Goal: Information Seeking & Learning: Check status

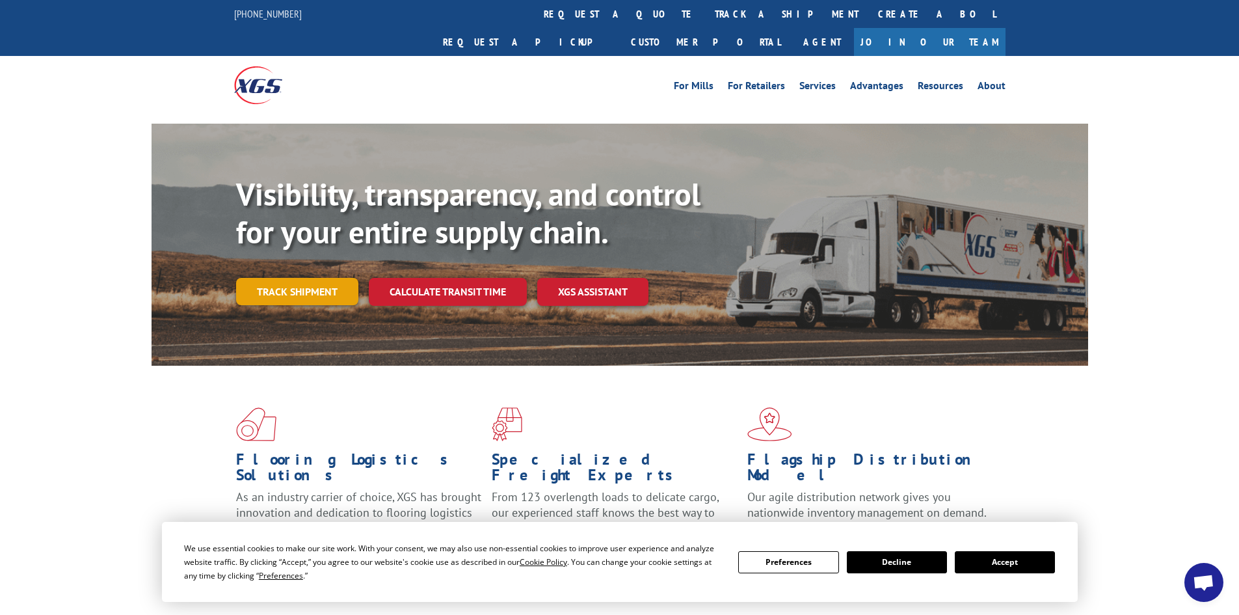
click at [282, 278] on link "Track shipment" at bounding box center [297, 291] width 122 height 27
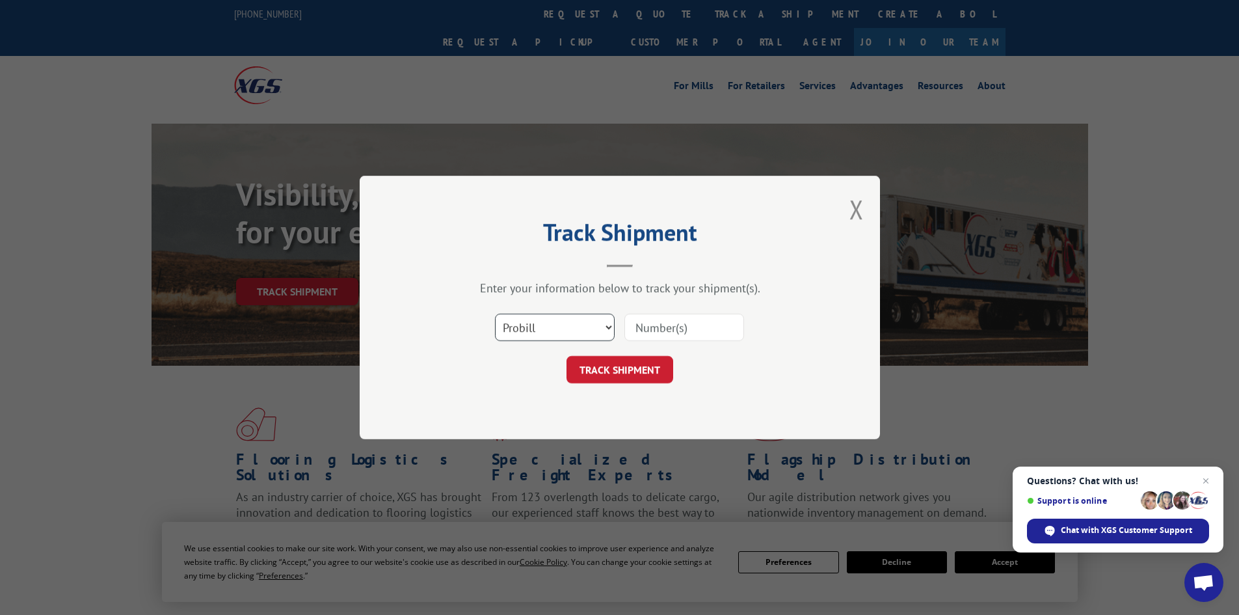
click at [586, 324] on select "Select category... Probill BOL PO" at bounding box center [555, 327] width 120 height 27
select select "bol"
click at [495, 314] on select "Select category... Probill BOL PO" at bounding box center [555, 327] width 120 height 27
click at [672, 320] on input at bounding box center [684, 327] width 120 height 27
paste input "5142805"
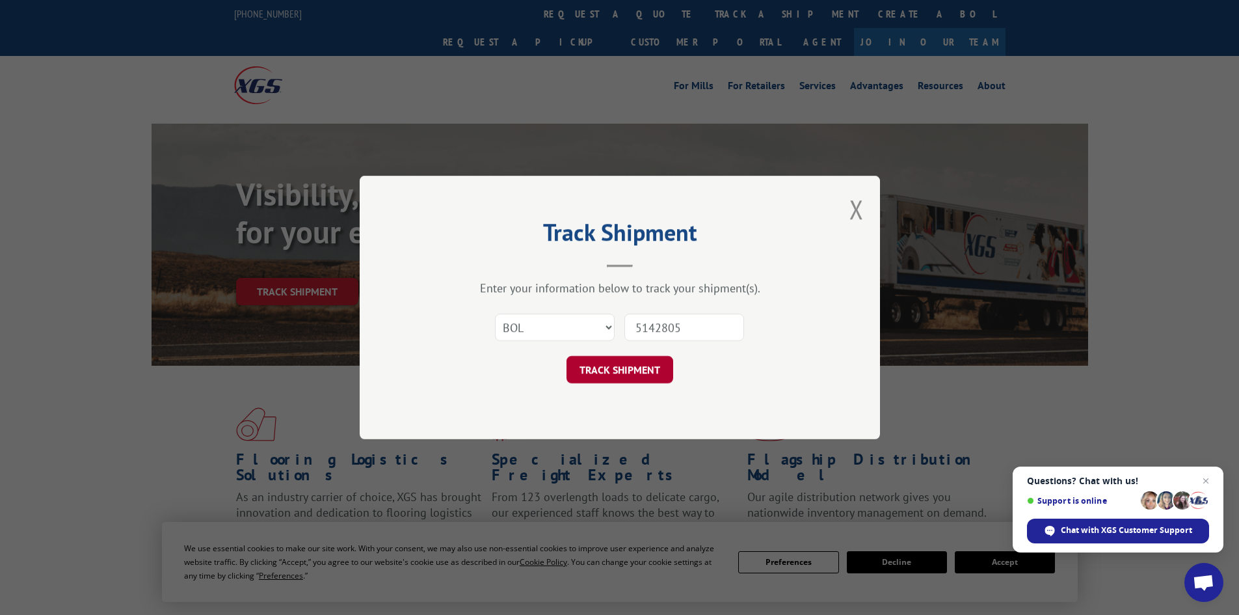
type input "5142805"
click at [630, 371] on button "TRACK SHIPMENT" at bounding box center [620, 369] width 107 height 27
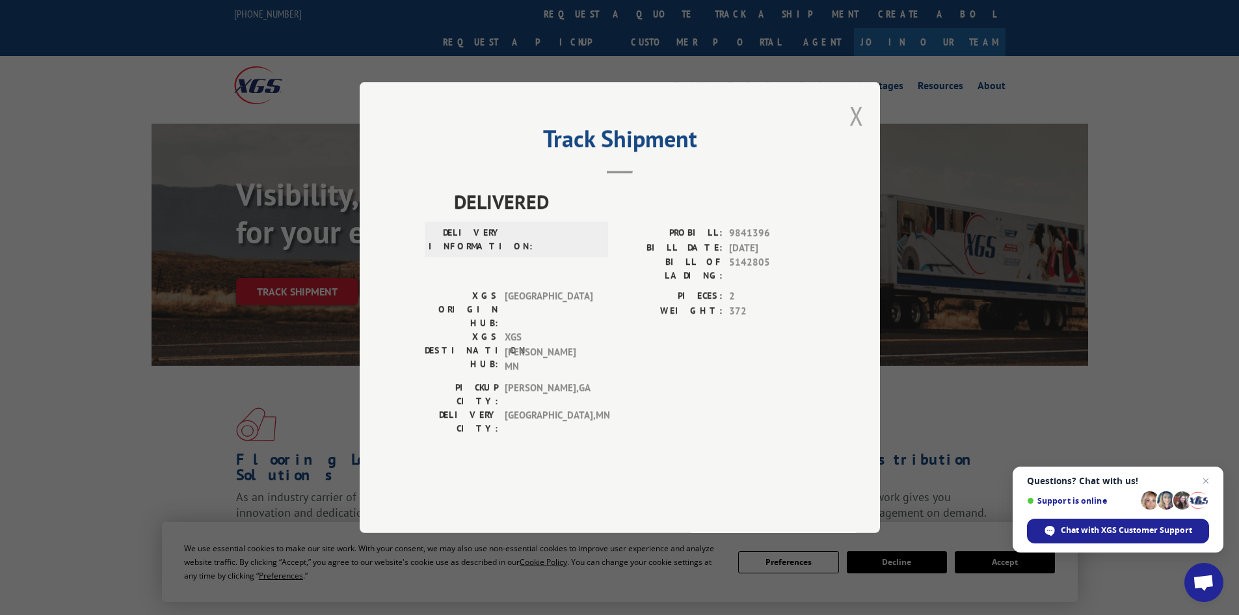
click at [860, 133] on button "Close modal" at bounding box center [857, 115] width 14 height 34
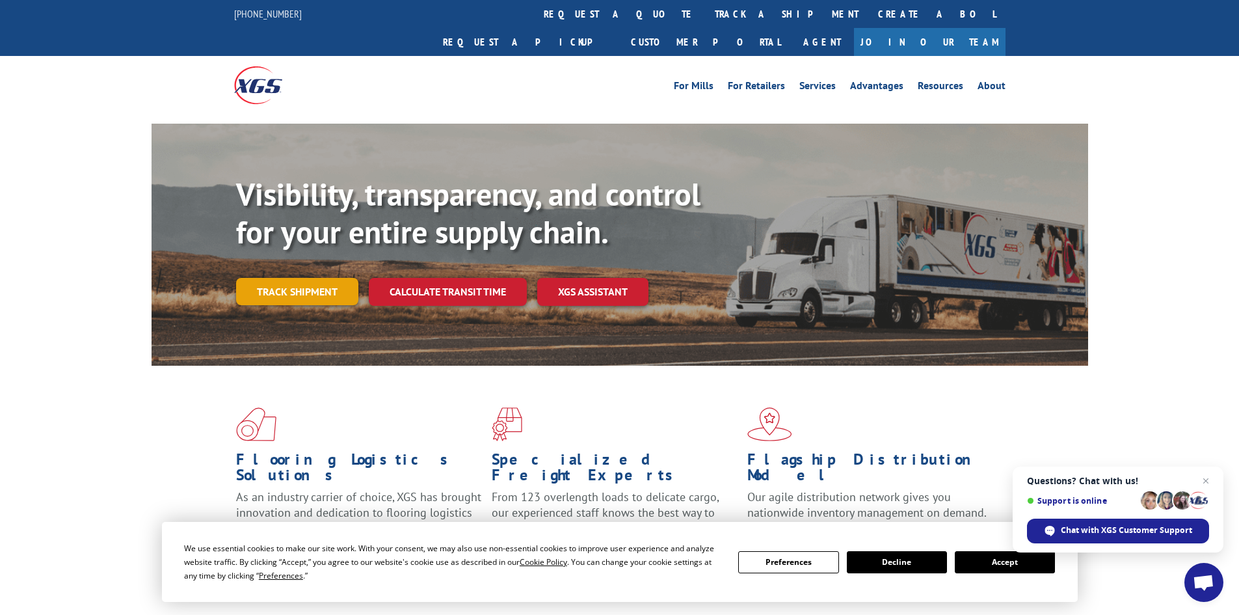
click at [315, 278] on link "Track shipment" at bounding box center [297, 291] width 122 height 27
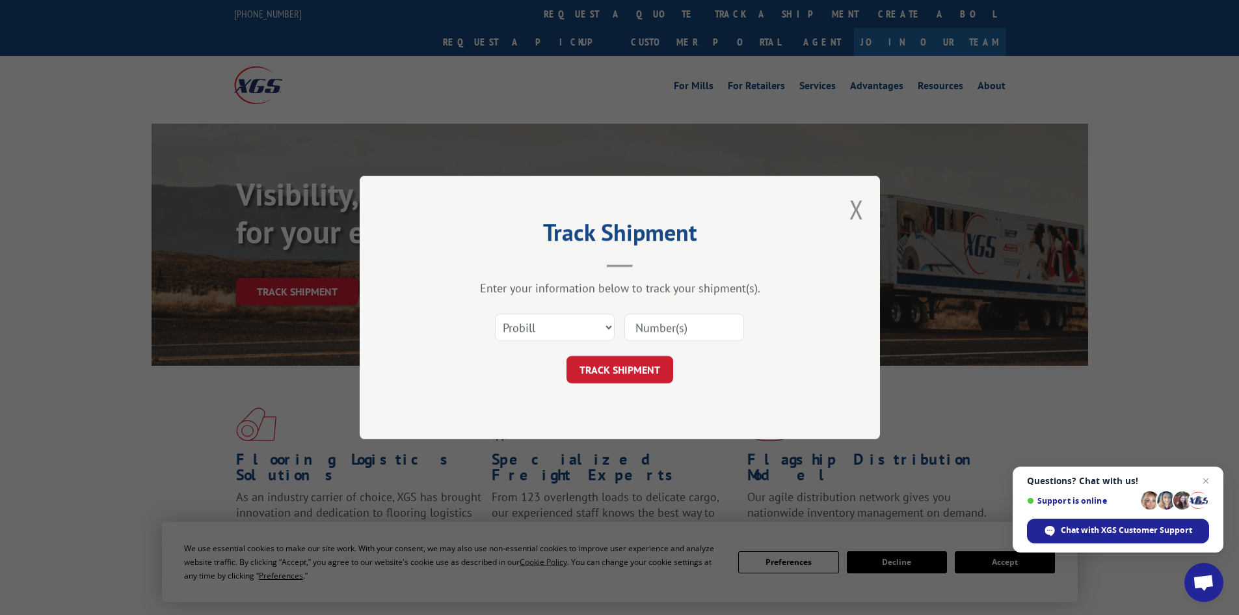
drag, startPoint x: 738, startPoint y: 334, endPoint x: 565, endPoint y: 334, distance: 172.4
click at [734, 334] on input at bounding box center [684, 327] width 120 height 27
paste input "5142805"
type input "5142805"
click at [605, 379] on button "TRACK SHIPMENT" at bounding box center [620, 369] width 107 height 27
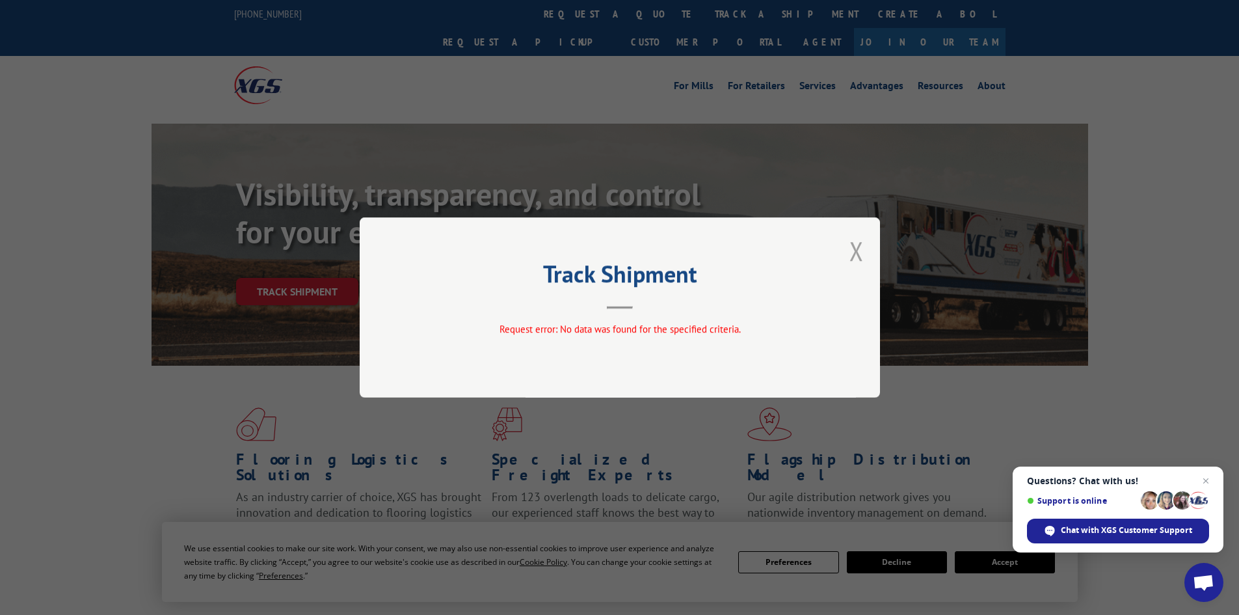
click at [853, 253] on button "Close modal" at bounding box center [857, 251] width 14 height 34
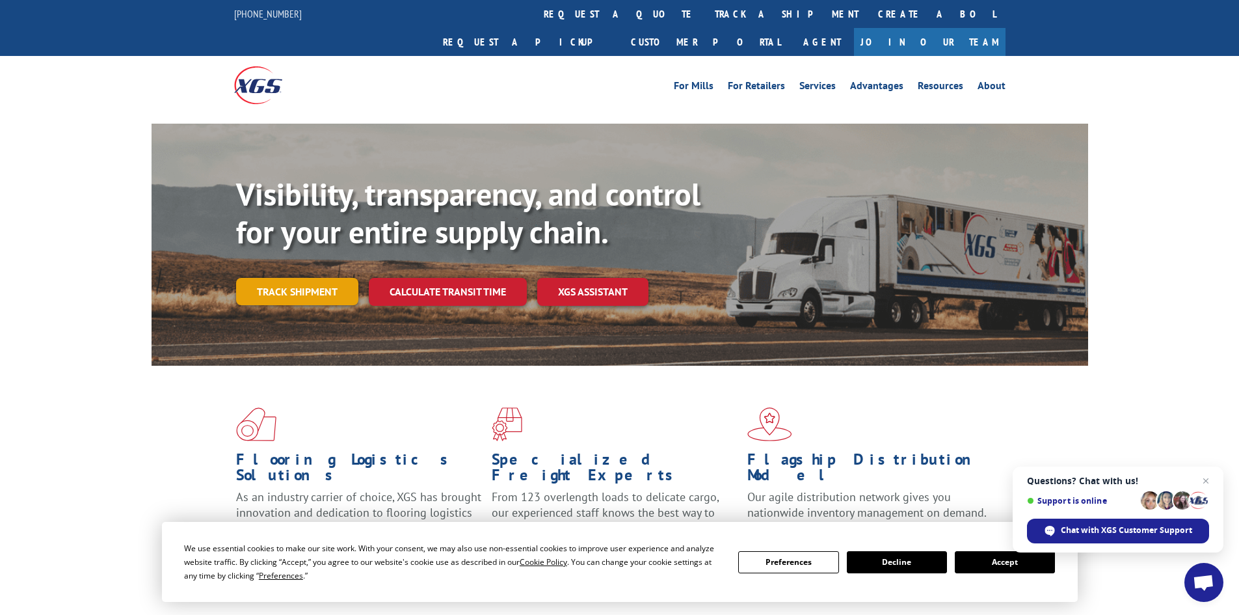
click at [293, 278] on link "Track shipment" at bounding box center [297, 291] width 122 height 27
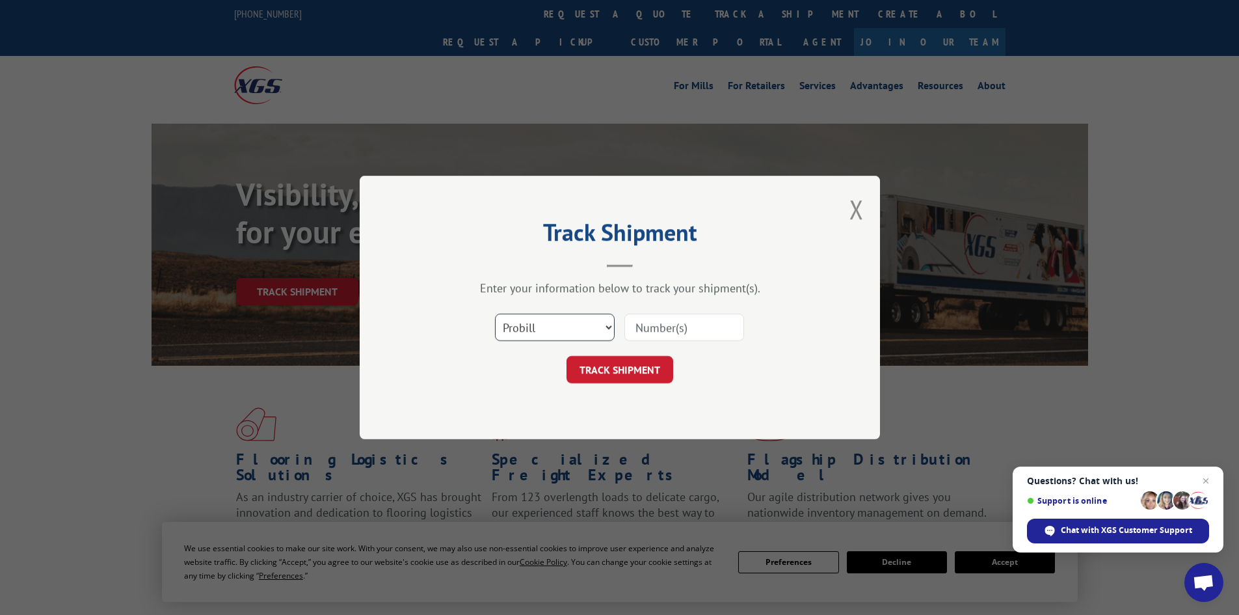
drag, startPoint x: 560, startPoint y: 314, endPoint x: 557, endPoint y: 325, distance: 10.9
click at [560, 314] on select "Select category... Probill BOL PO" at bounding box center [555, 327] width 120 height 27
select select "po"
click at [495, 314] on select "Select category... Probill BOL PO" at bounding box center [555, 327] width 120 height 27
click at [675, 330] on input at bounding box center [684, 327] width 120 height 27
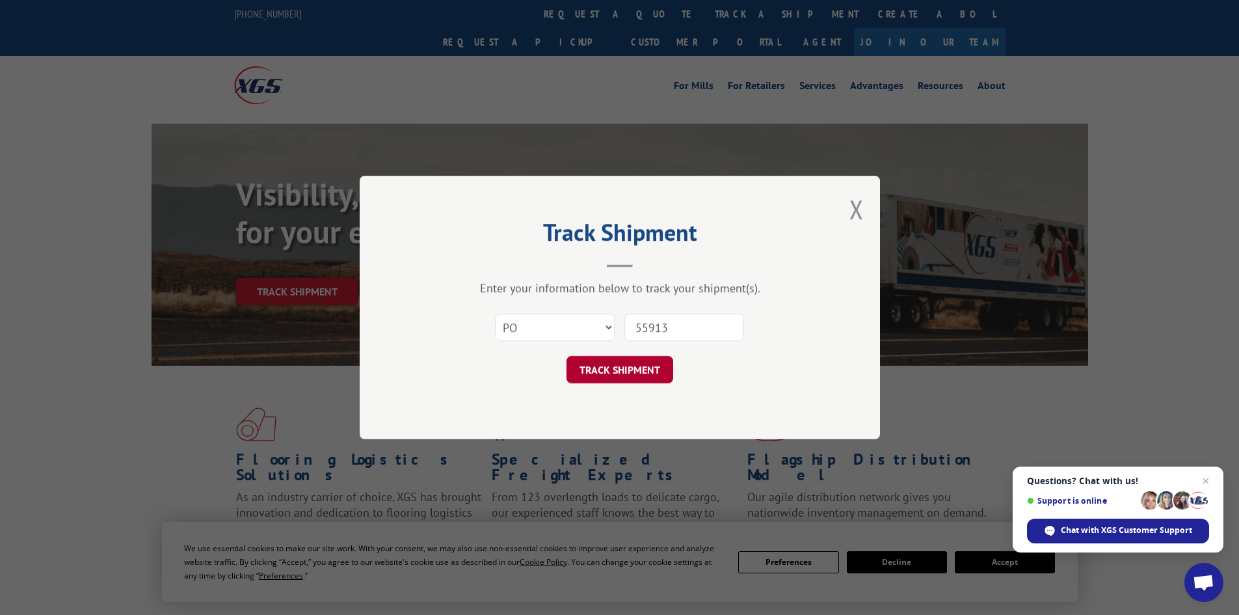
type input "55913"
click at [637, 364] on button "TRACK SHIPMENT" at bounding box center [620, 369] width 107 height 27
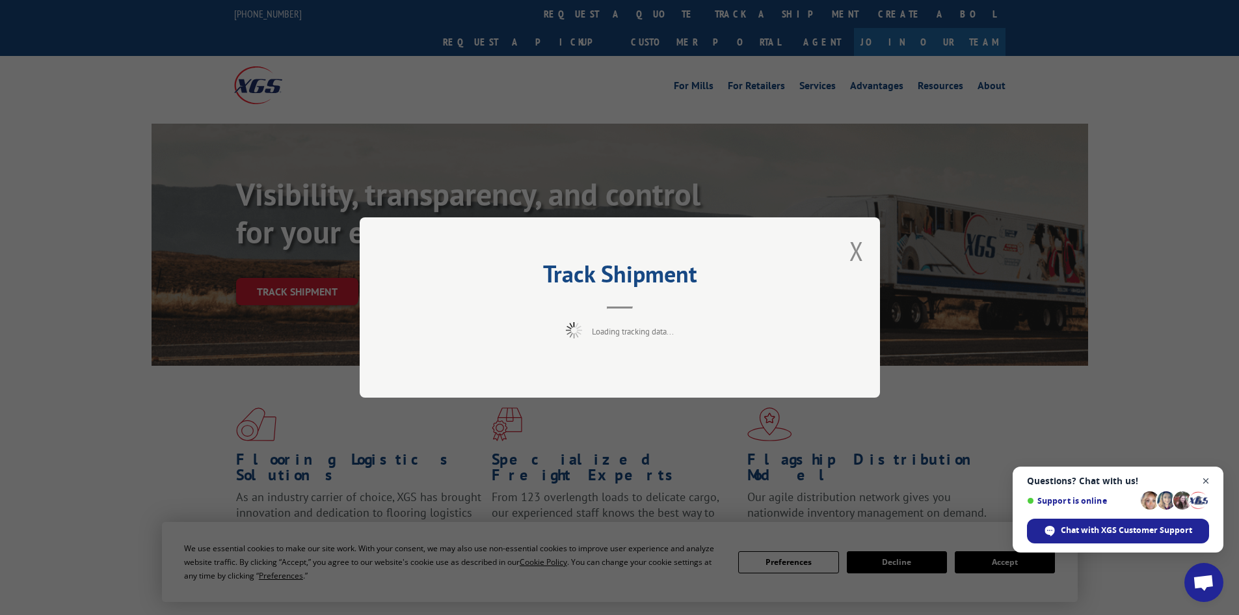
click at [1205, 481] on span "Open chat" at bounding box center [1206, 481] width 16 height 16
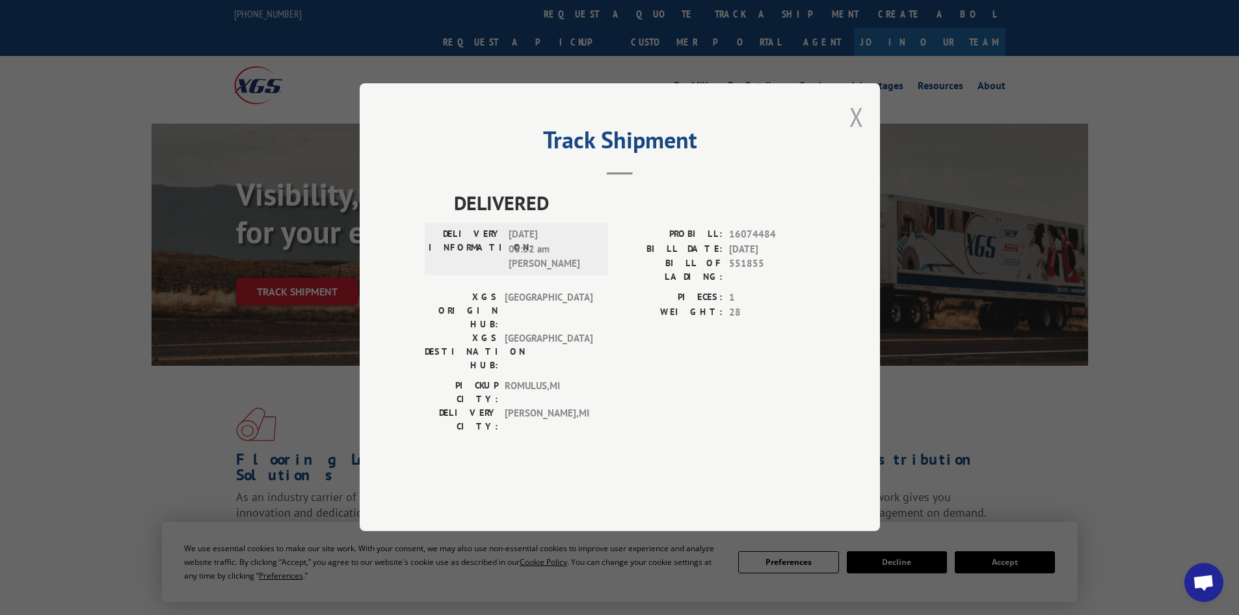
click at [859, 134] on button "Close modal" at bounding box center [857, 117] width 14 height 34
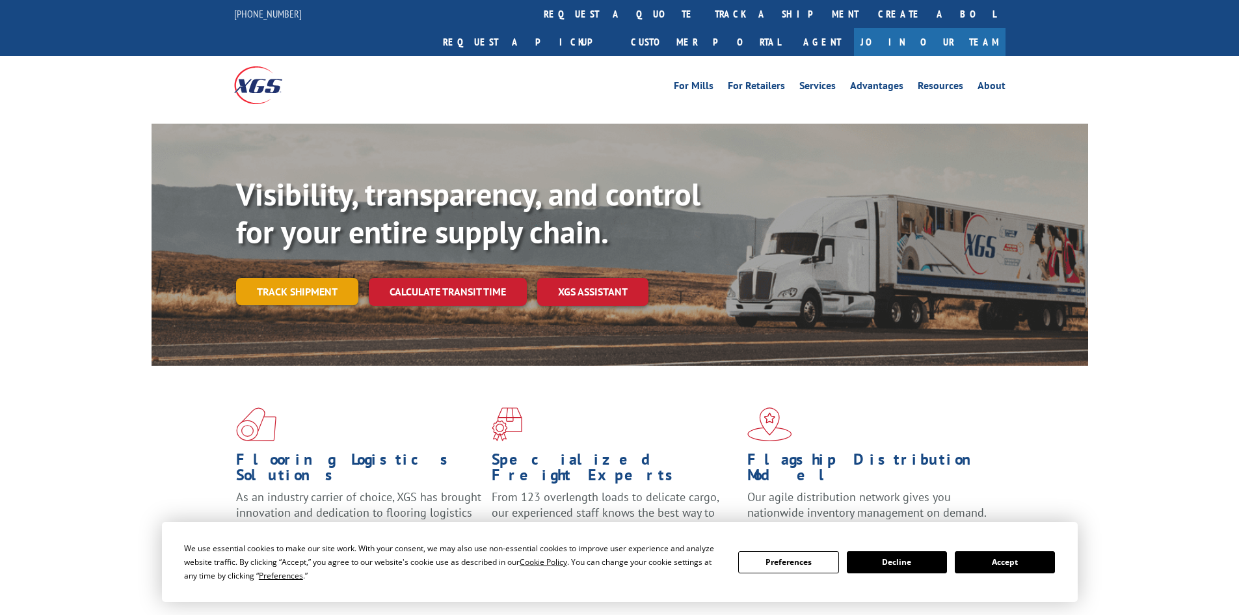
click at [325, 278] on link "Track shipment" at bounding box center [297, 291] width 122 height 27
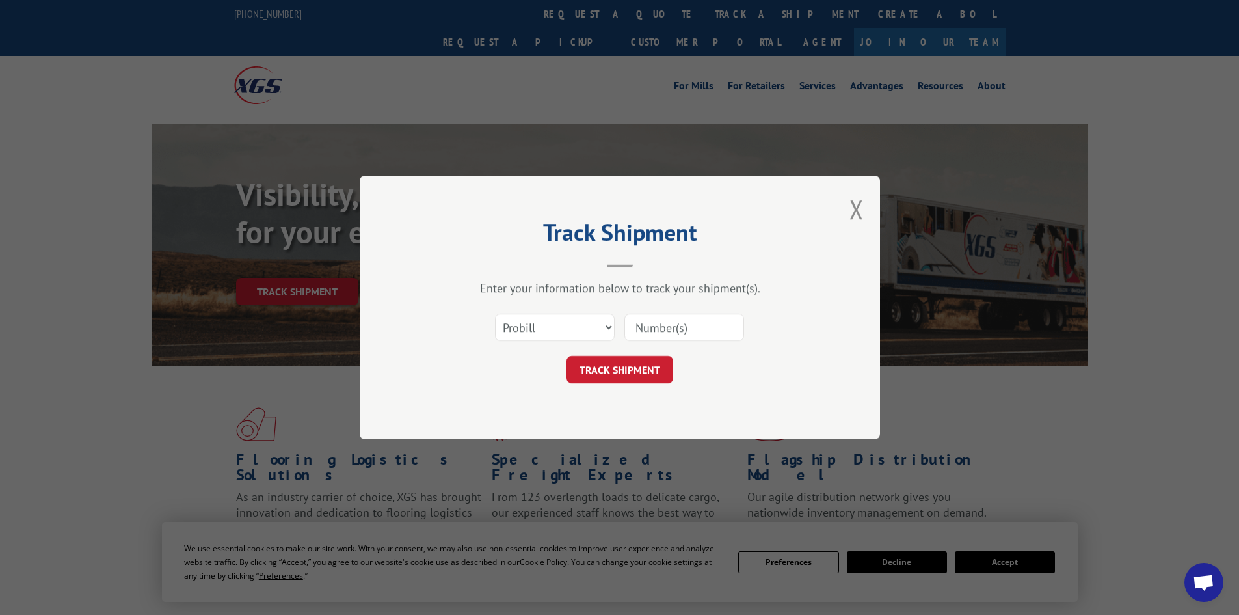
click at [662, 327] on input at bounding box center [684, 327] width 120 height 27
paste input "5151933"
type input "5151933"
click at [549, 334] on select "Select category... Probill BOL PO" at bounding box center [555, 327] width 120 height 27
select select "bol"
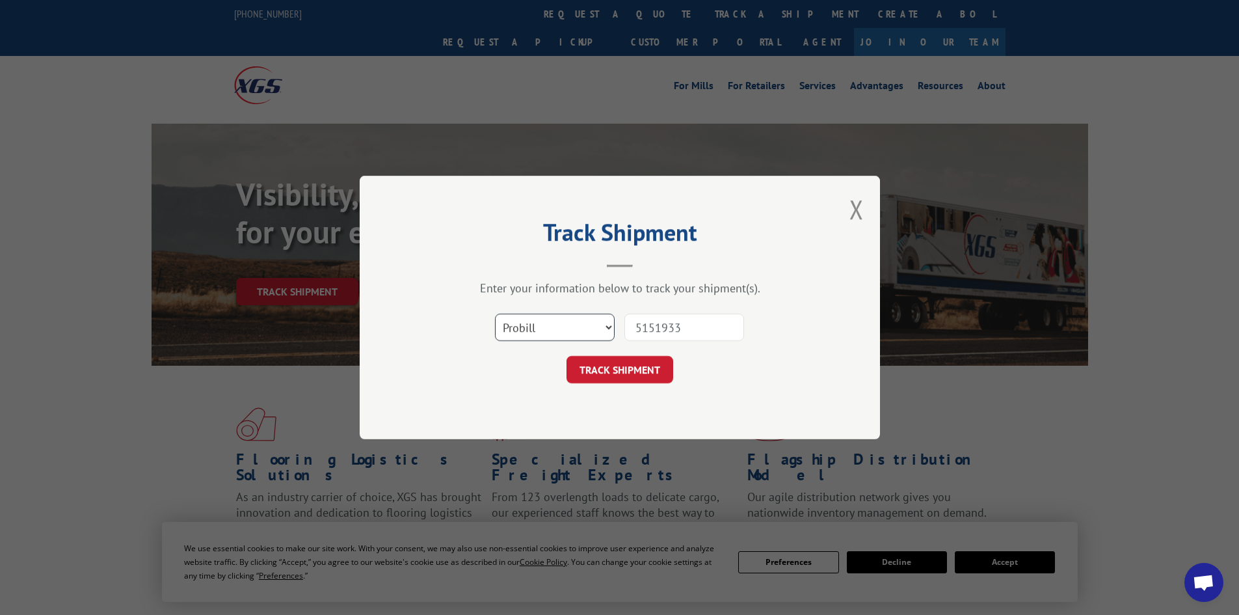
click at [495, 314] on select "Select category... Probill BOL PO" at bounding box center [555, 327] width 120 height 27
click at [623, 369] on button "TRACK SHIPMENT" at bounding box center [620, 369] width 107 height 27
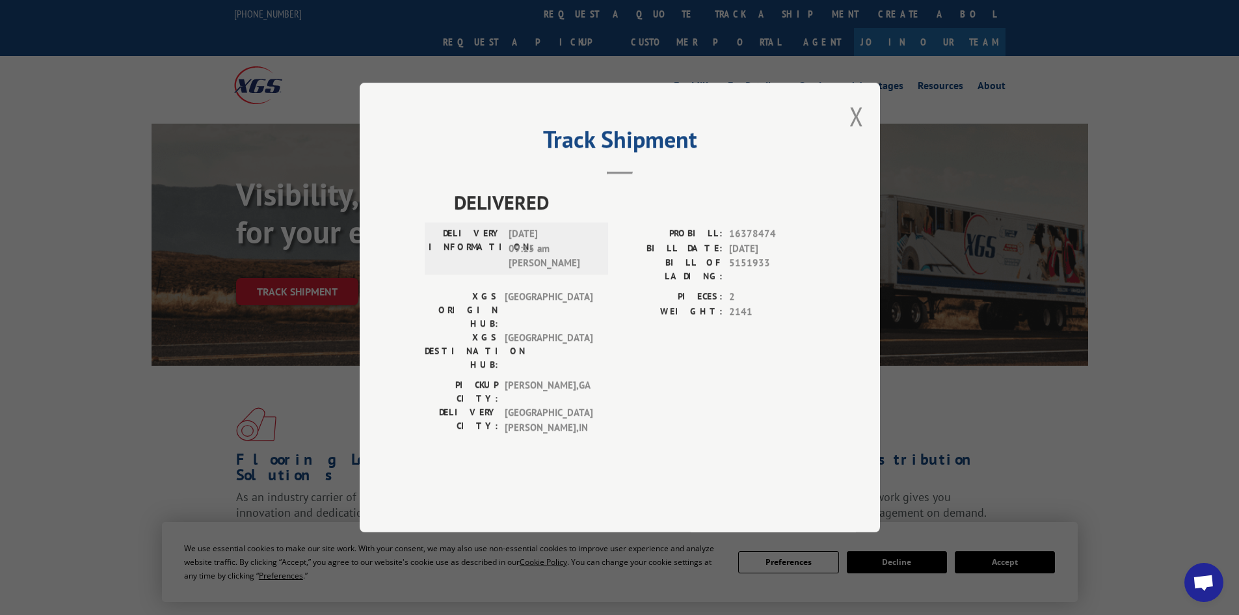
click at [866, 156] on div "Track Shipment DELIVERED DELIVERY INFORMATION: [DATE] 09:15 am [PERSON_NAME]: 1…" at bounding box center [620, 307] width 520 height 449
click at [835, 156] on div "Track Shipment DELIVERED DELIVERY INFORMATION: [DATE] 09:15 am [PERSON_NAME]: 1…" at bounding box center [620, 307] width 520 height 449
click at [850, 133] on button "Close modal" at bounding box center [857, 116] width 14 height 34
